Goal: Navigation & Orientation: Find specific page/section

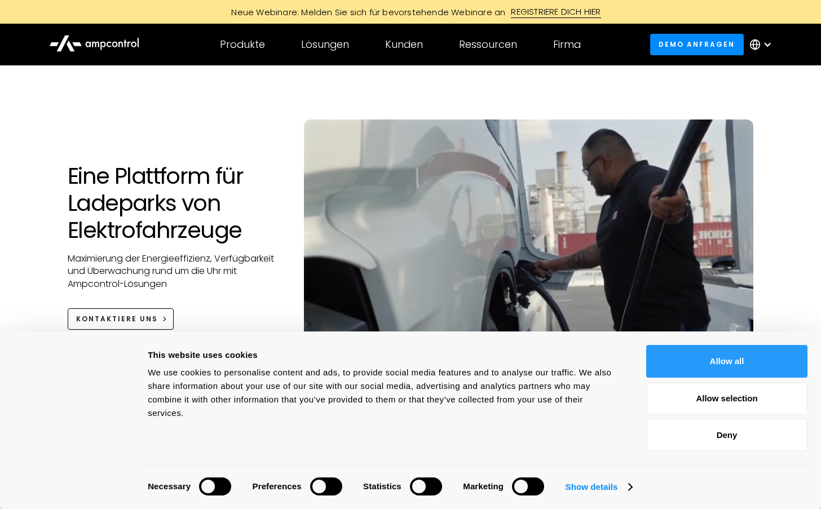
click at [707, 356] on button "Allow all" at bounding box center [726, 361] width 161 height 33
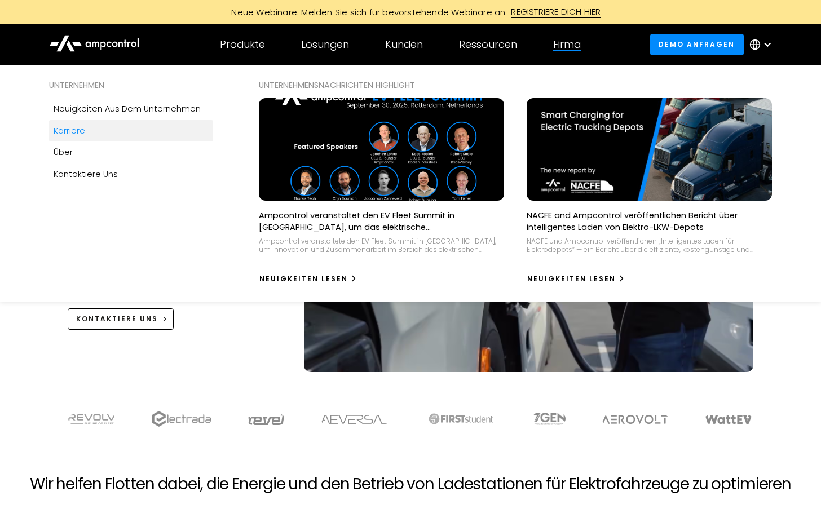
click at [65, 126] on div "Karriere" at bounding box center [70, 131] width 32 height 12
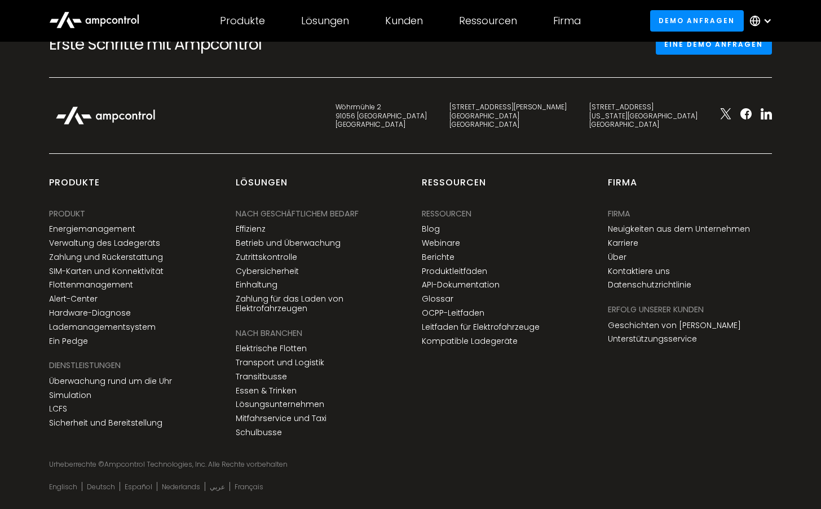
scroll to position [1794, 0]
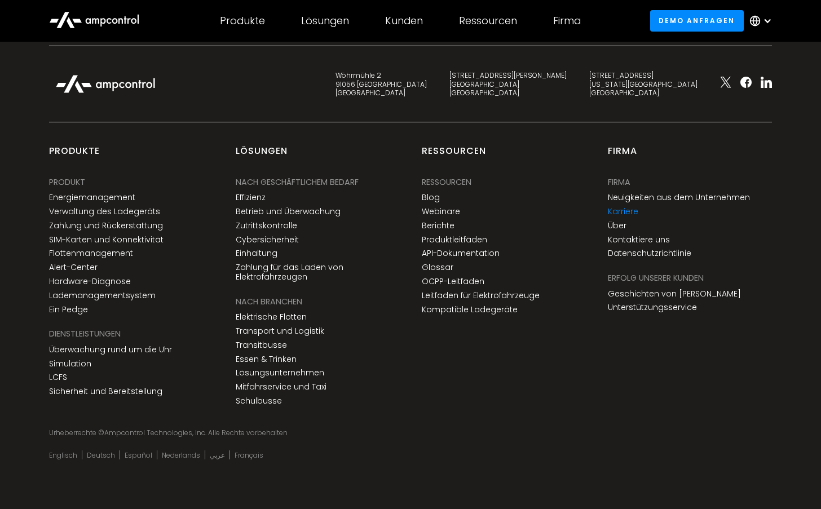
click at [628, 207] on link "Karriere" at bounding box center [623, 212] width 30 height 10
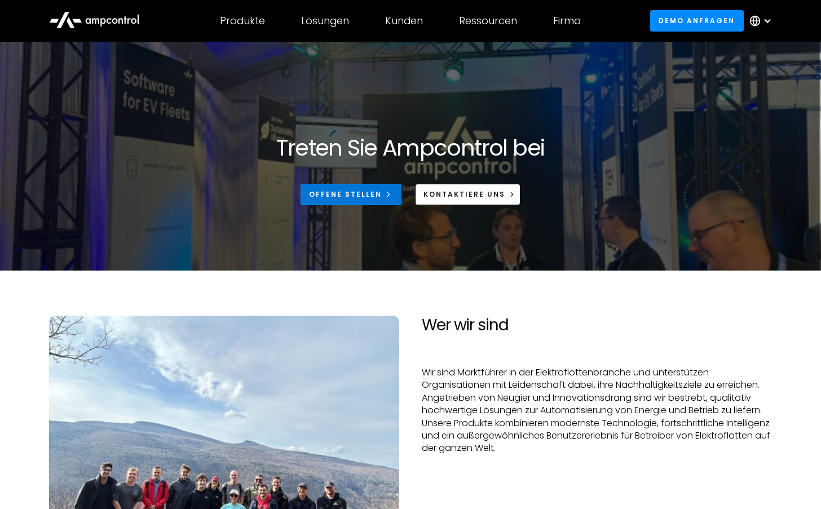
click at [377, 199] on div "Offene Stellen" at bounding box center [345, 194] width 73 height 10
